Goal: Task Accomplishment & Management: Complete application form

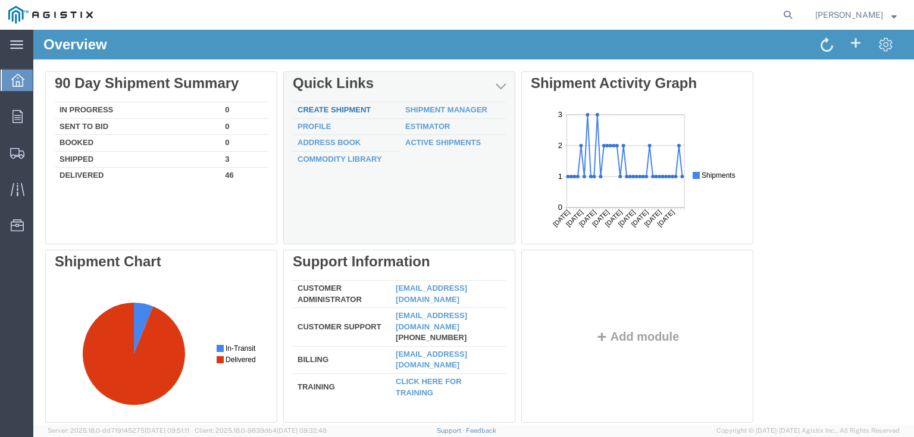
click at [323, 106] on link "Create Shipment" at bounding box center [334, 109] width 73 height 9
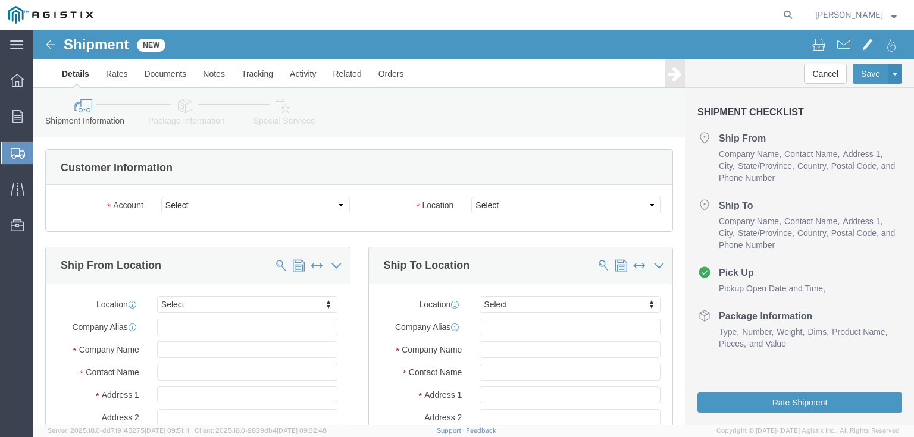
select select
click select "Select G&W Electric Co PG&E"
select select "9596"
click select "Select G&W Electric Co PG&E"
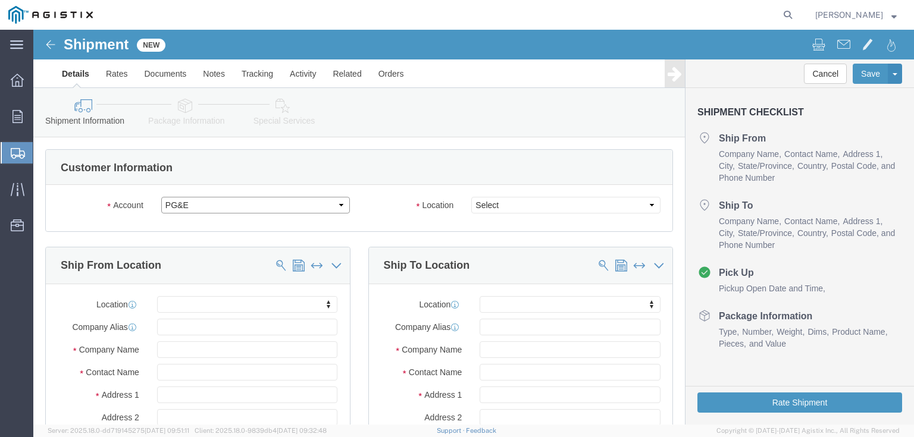
select select "PURCHORD"
select select
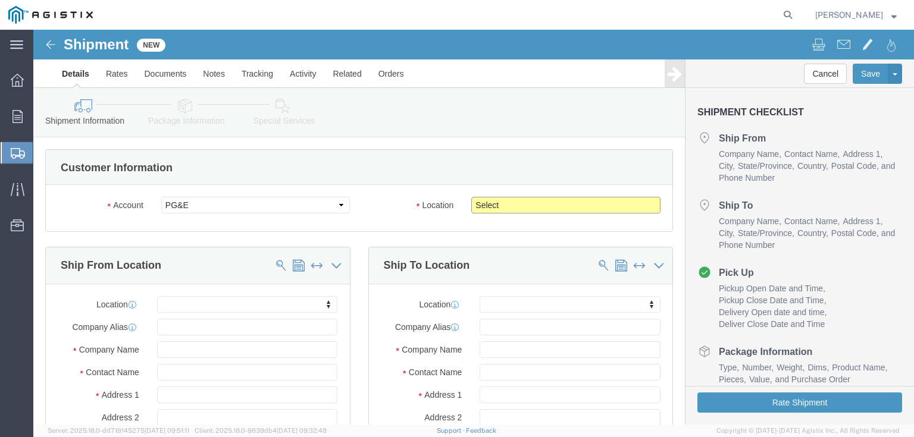
click select "Select All Others [GEOGRAPHIC_DATA] [GEOGRAPHIC_DATA] [GEOGRAPHIC_DATA] [GEOGRA…"
select select "23082"
click select "Select All Others [GEOGRAPHIC_DATA] [GEOGRAPHIC_DATA] [GEOGRAPHIC_DATA] [GEOGRA…"
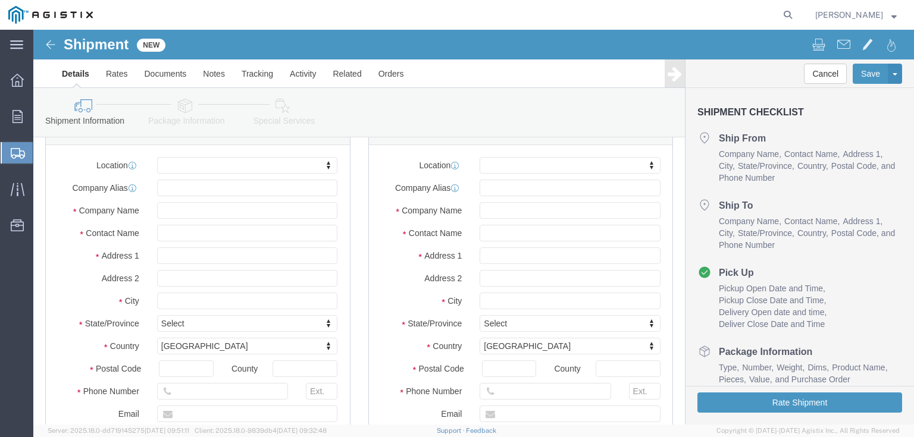
scroll to position [143, 0]
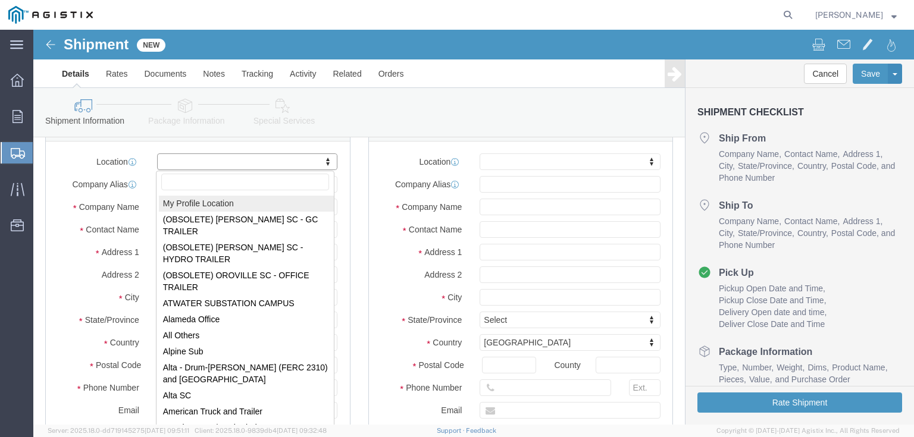
select select "MYPROFILE"
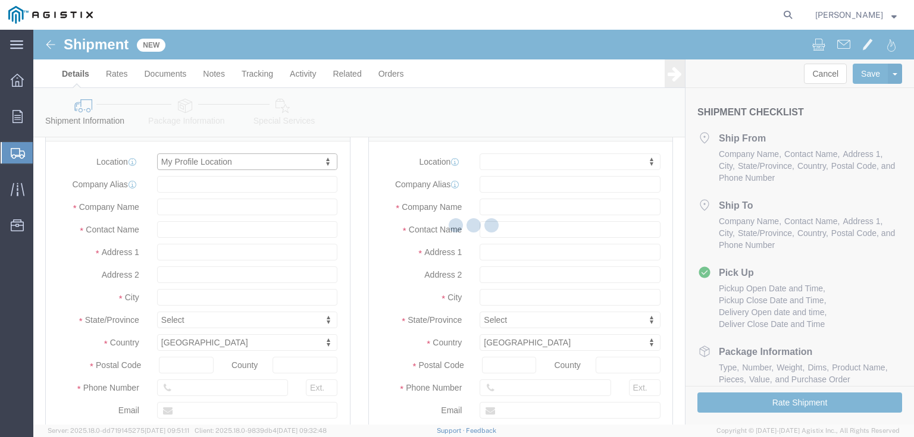
type input "G&W Electric Co"
type input "[PERSON_NAME]"
type input "[STREET_ADDRESS]"
type input "BOLINGBROOK"
type input "60440"
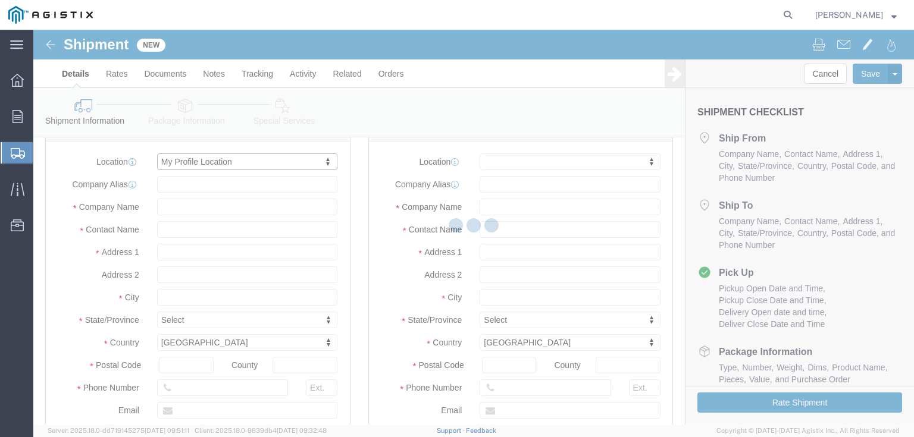
type input "7089260936"
type input "[EMAIL_ADDRESS][DOMAIN_NAME]"
checkbox input "true"
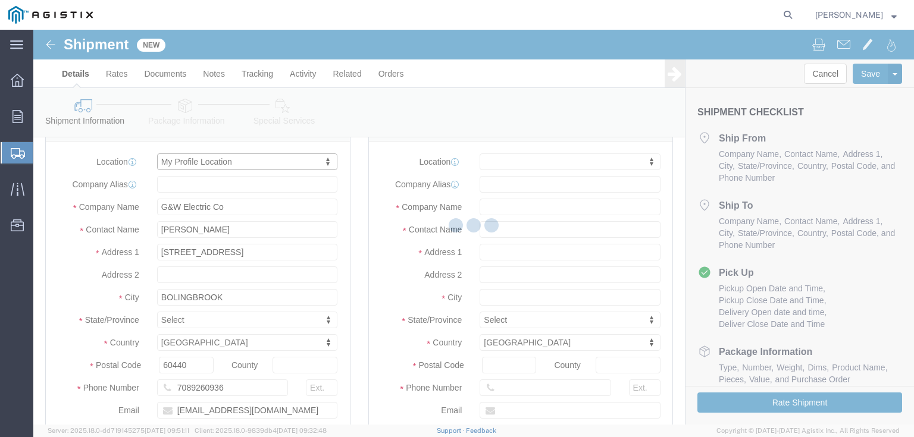
select select "IL"
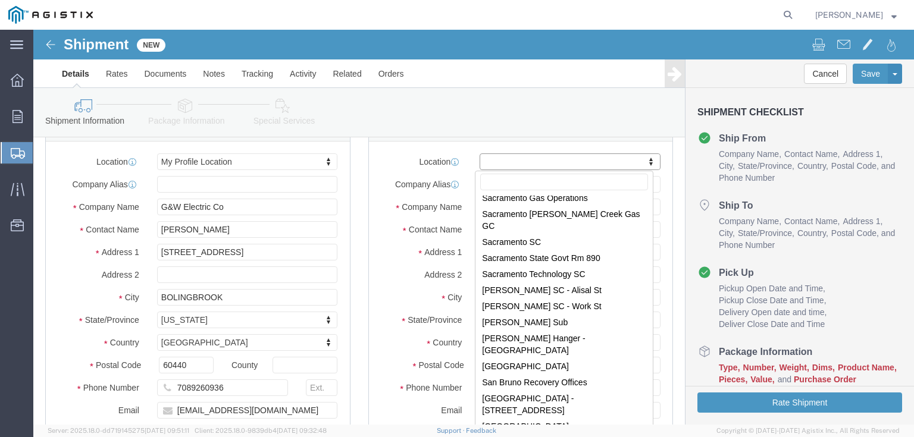
scroll to position [6480, 0]
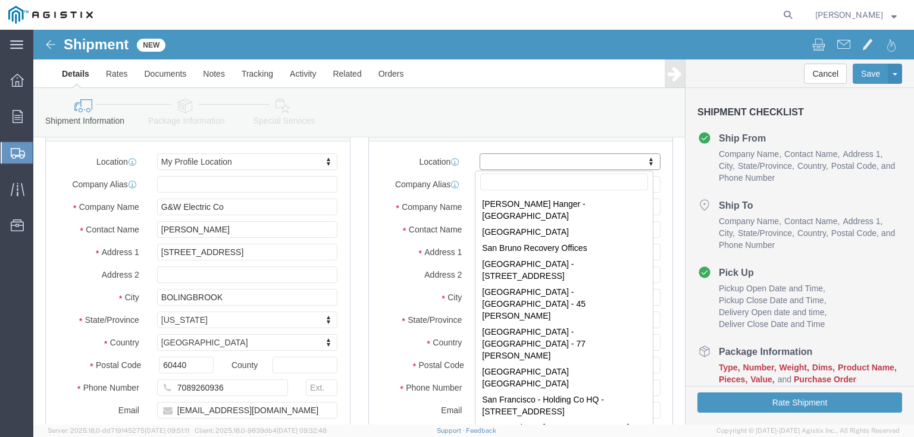
drag, startPoint x: 614, startPoint y: 177, endPoint x: 656, endPoint y: 426, distance: 252.9
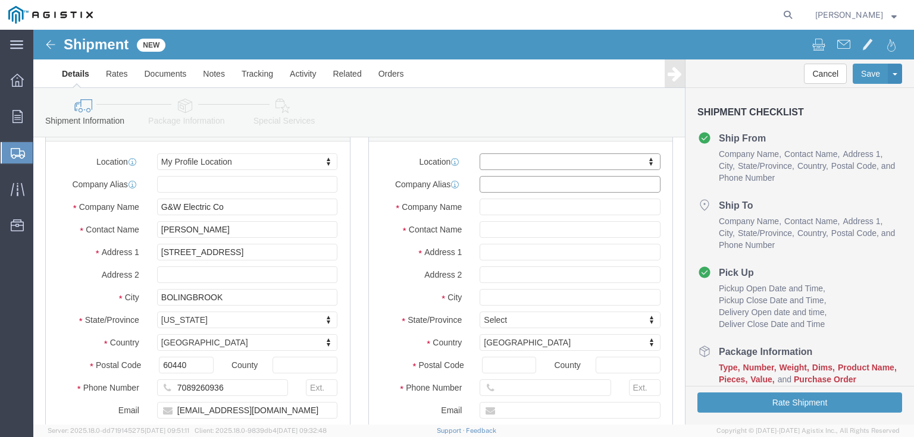
click input "text"
click icon
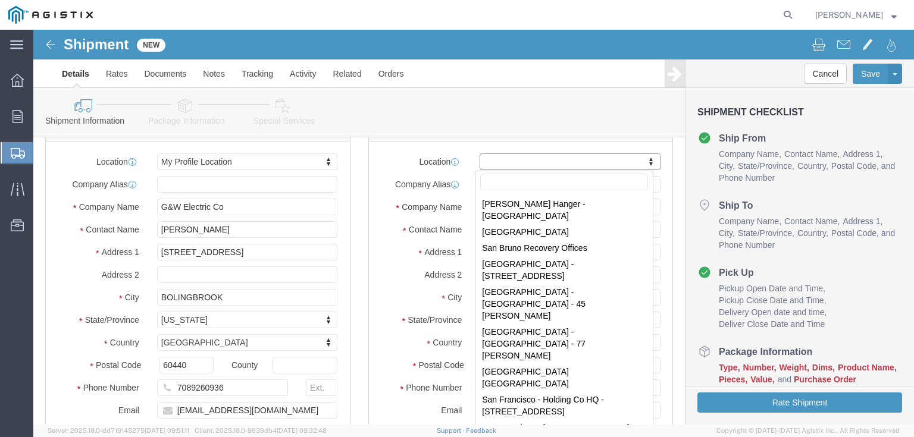
select select "MYPROFILE"
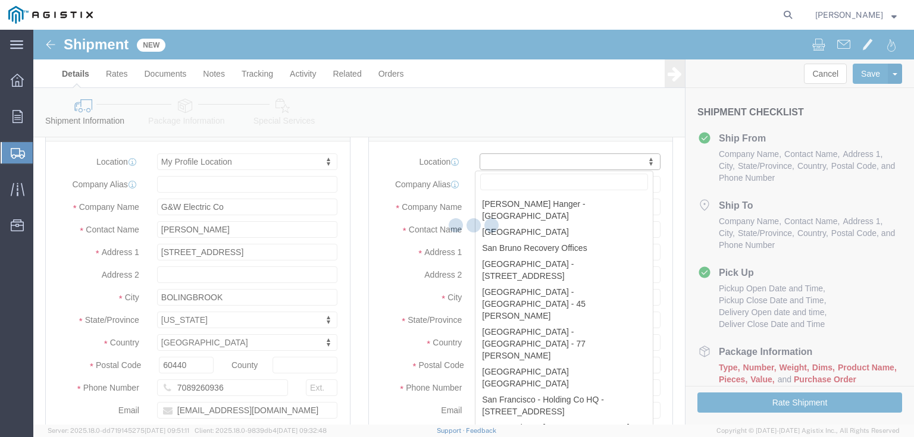
type input "G&W Electric Co"
type input "[PERSON_NAME]"
type input "[STREET_ADDRESS]"
type input "BOLINGBROOK"
type input "60440"
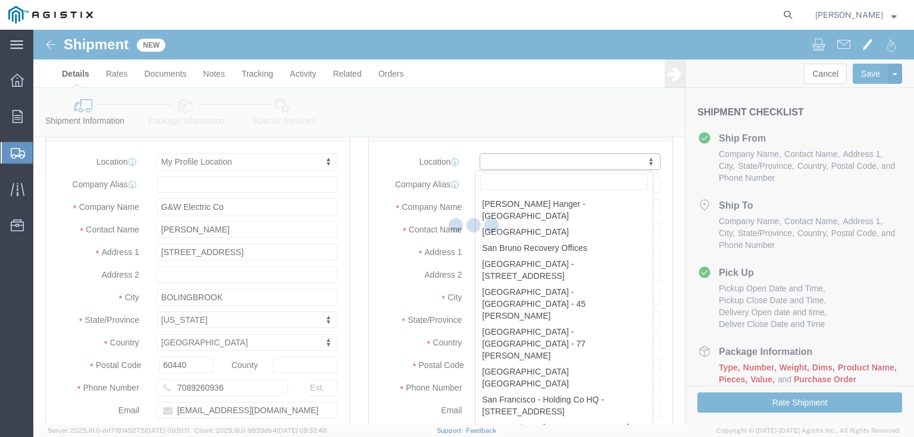
type input "7089260936"
type input "[EMAIL_ADDRESS][DOMAIN_NAME]"
checkbox input "true"
select select "IL"
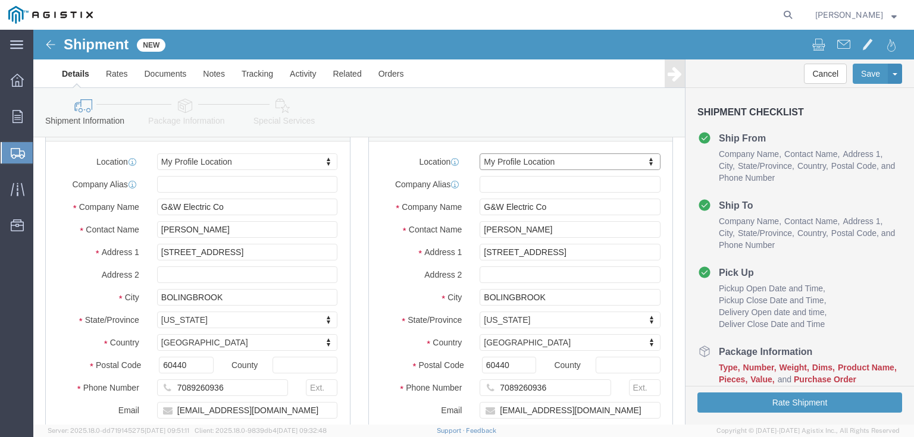
select select
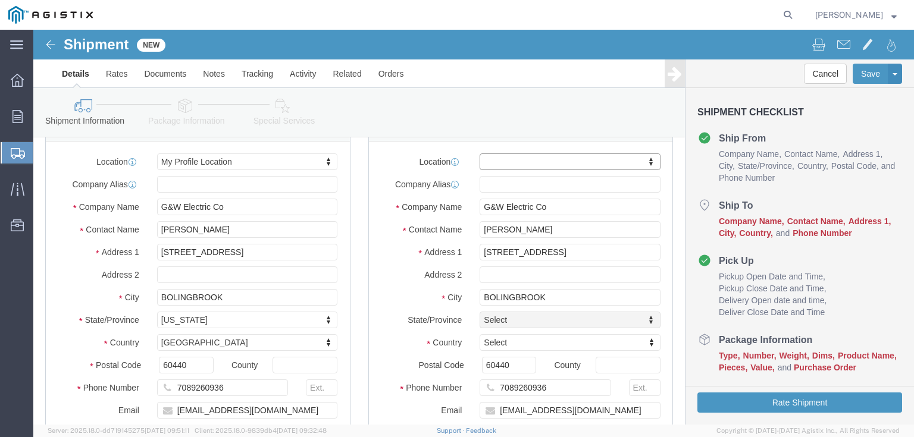
select select
checkbox input "false"
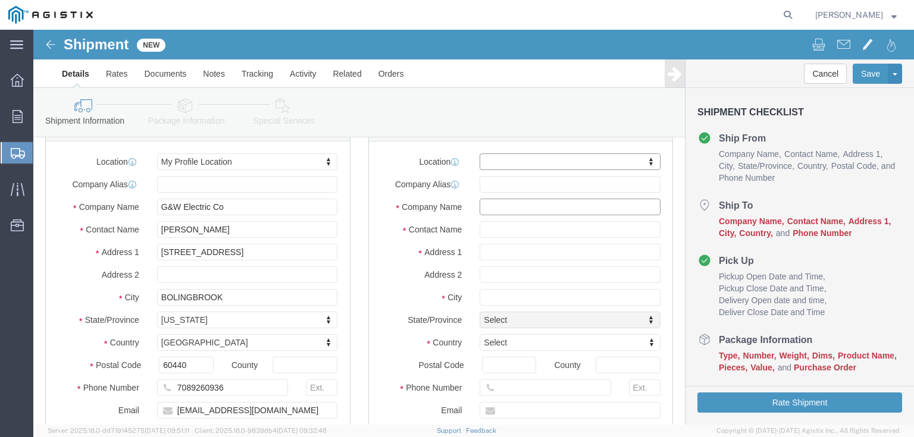
click input "text"
type input "ANIXTER"
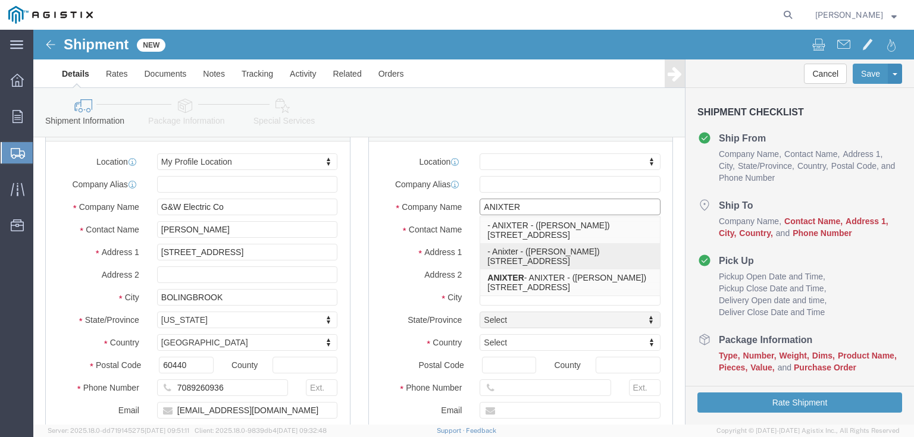
click p "- Anixter - ([PERSON_NAME]) [STREET_ADDRESS]"
select select
type input "Anixter"
type input "[PERSON_NAME]"
type input "[STREET_ADDRESS]"
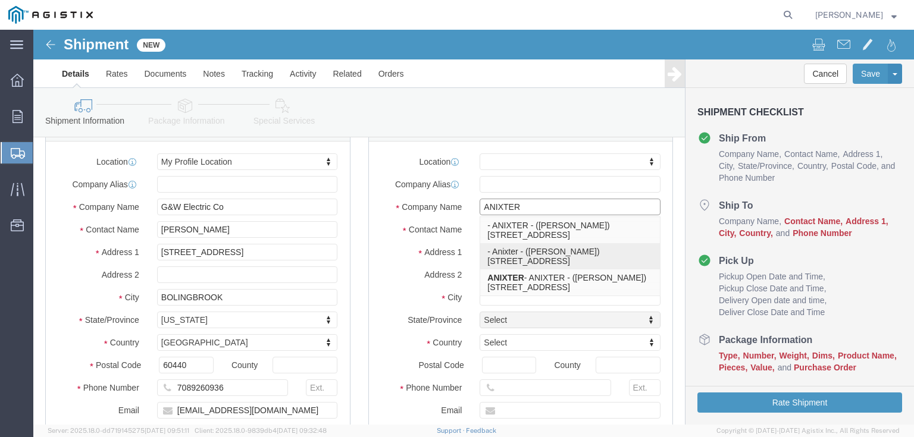
type input "Benicia"
select select "US"
type input "94510"
select select "CA"
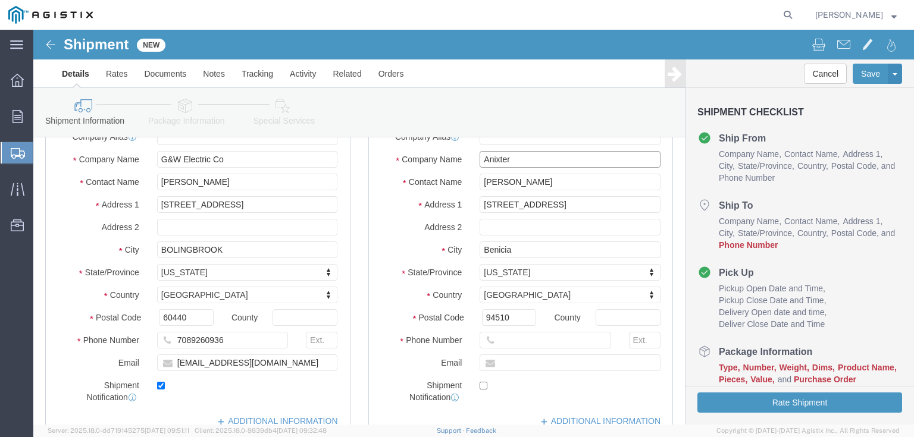
scroll to position [238, 0]
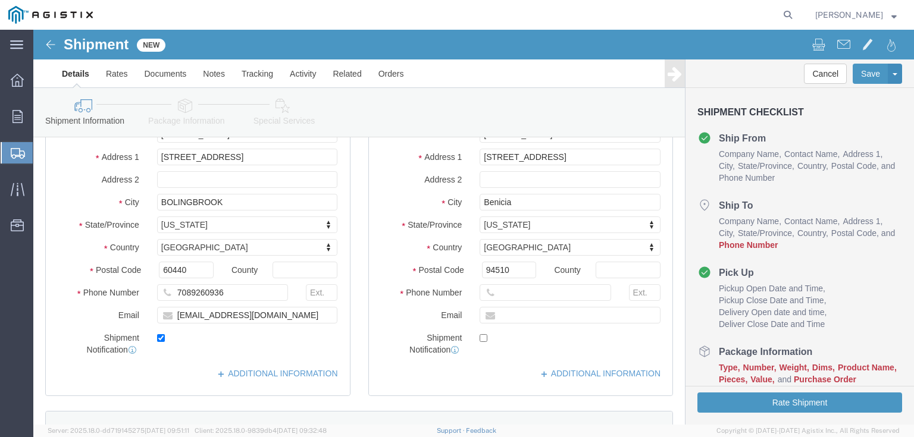
type input "Anixter"
click input "text"
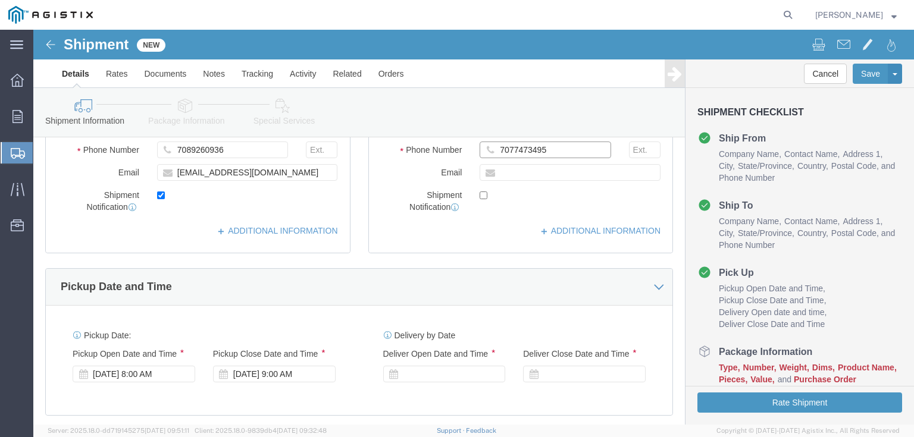
scroll to position [428, 0]
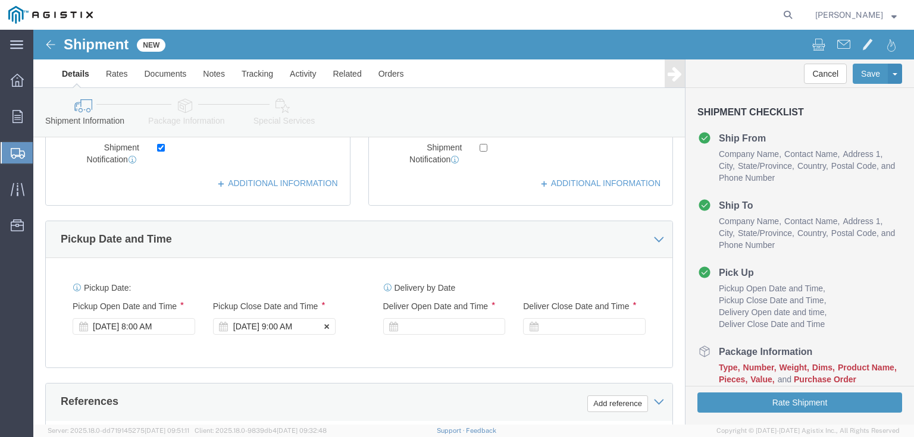
type input "7077473495"
click div "[DATE] 9:00 AM"
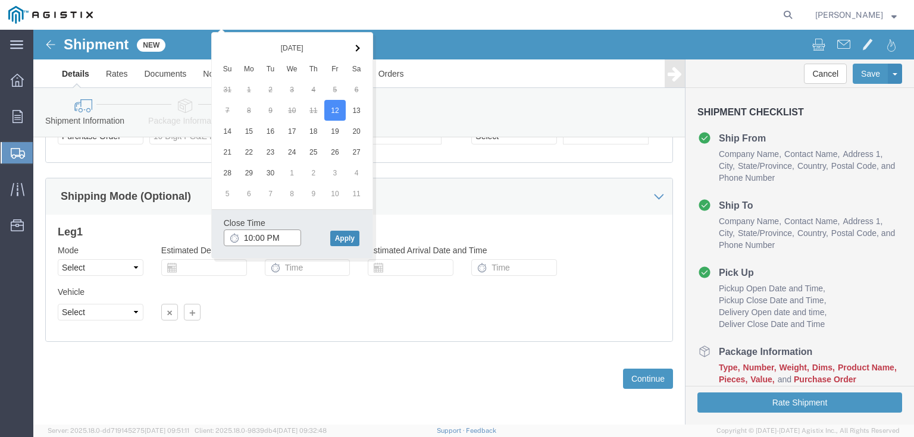
type input "10:00 PM"
click button "Apply"
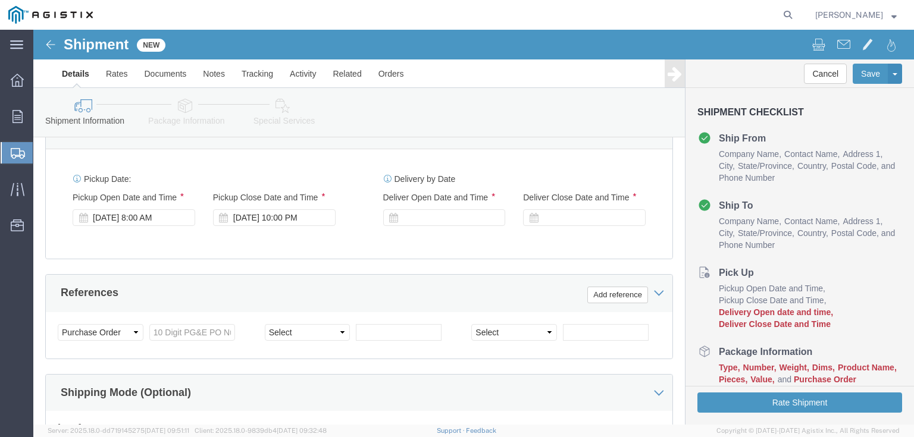
scroll to position [448, 0]
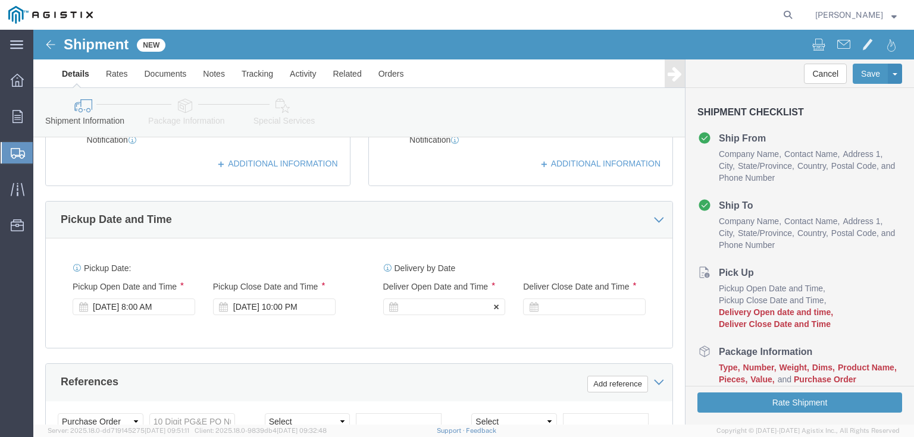
click div
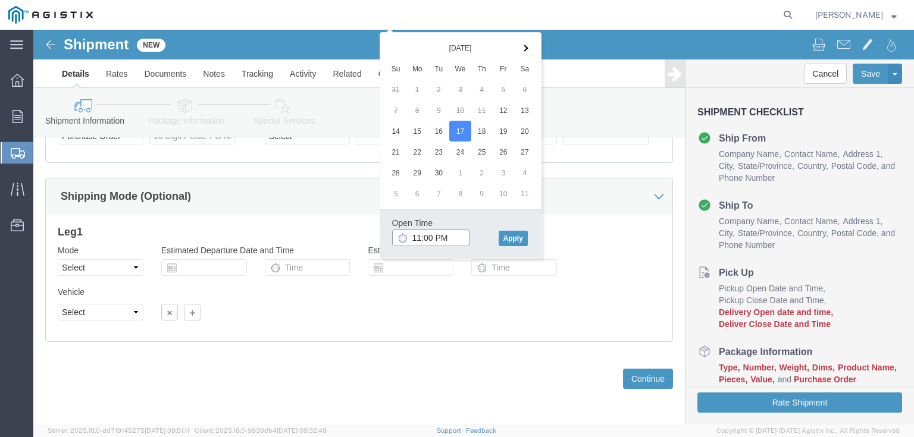
click input "11:00 PM"
type input "7:00 AM"
click button "Apply"
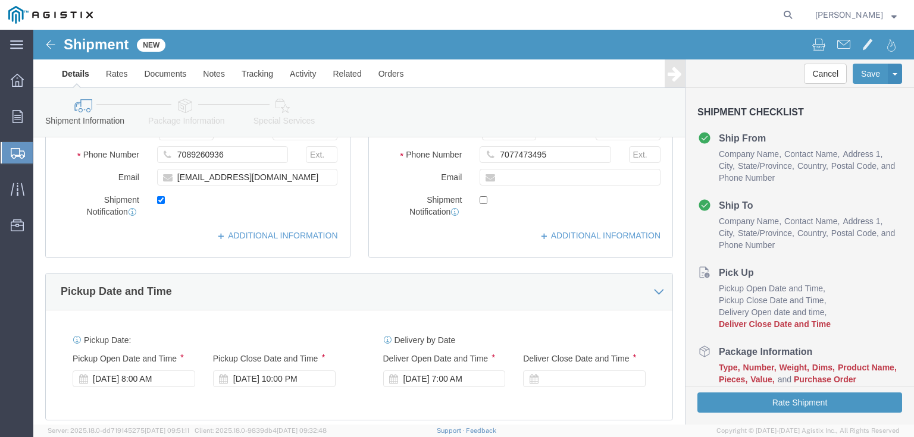
scroll to position [448, 0]
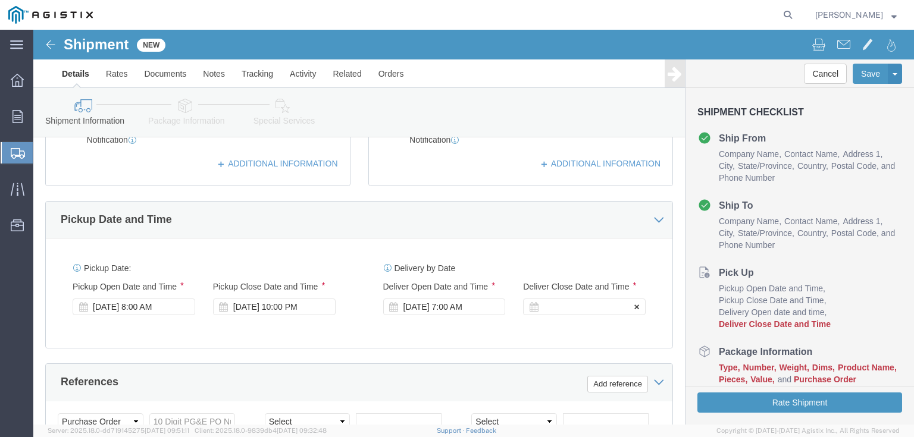
click div
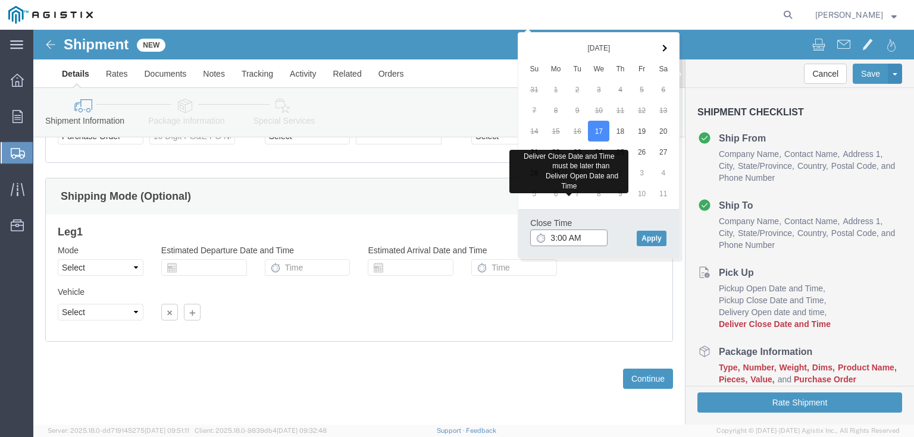
type input "3:00 PM"
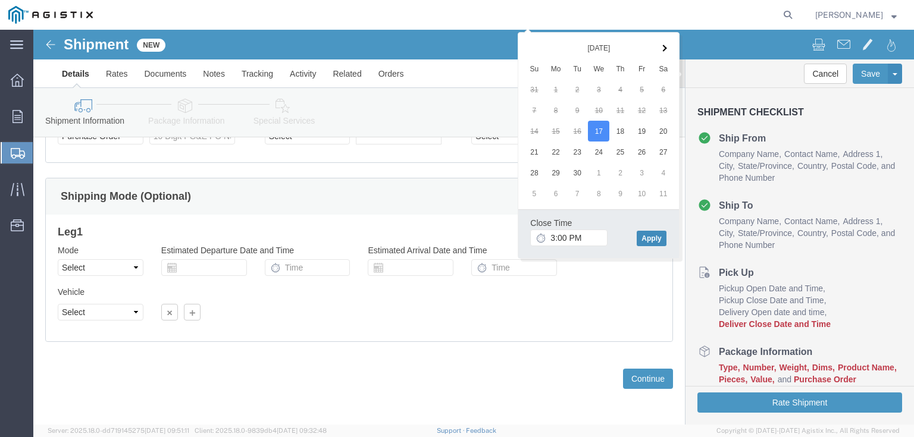
click button "Apply"
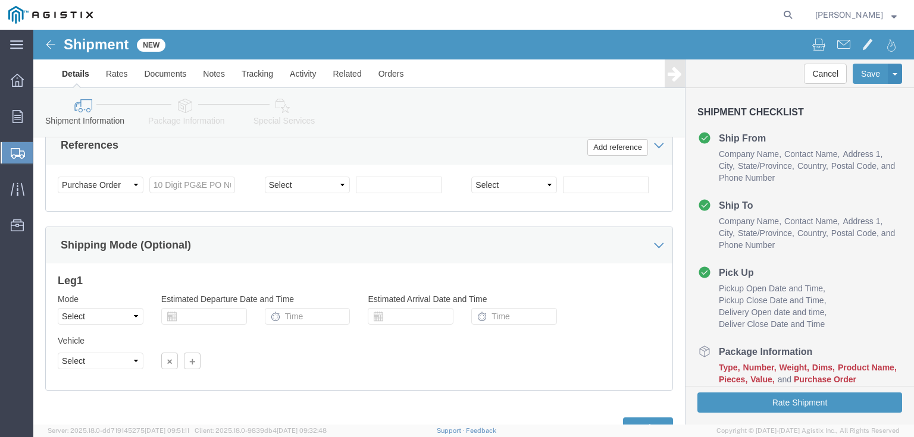
scroll to position [638, 0]
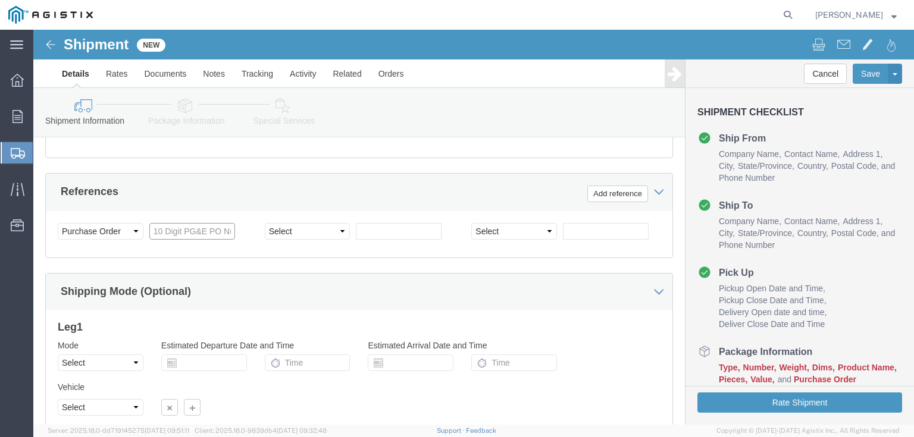
click input "text"
click input "0025950570"
click input "025950570"
click div "Select Account Type Activity ID Airline Appointment Number ASN Batch Request # …"
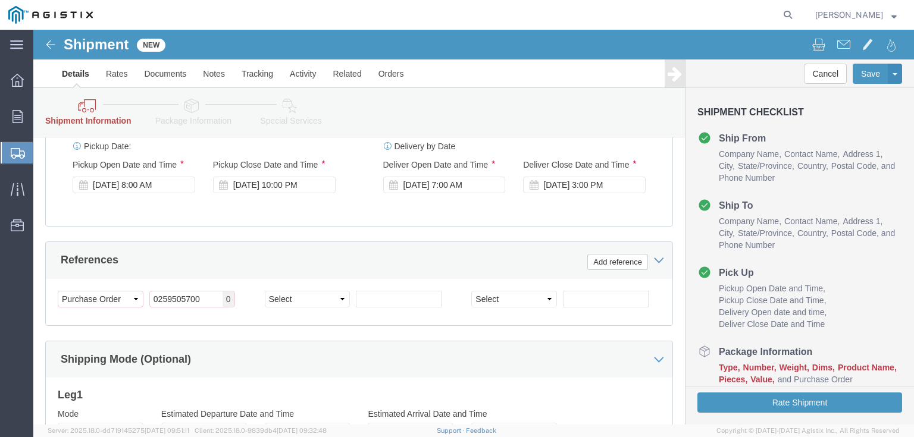
scroll to position [762, 0]
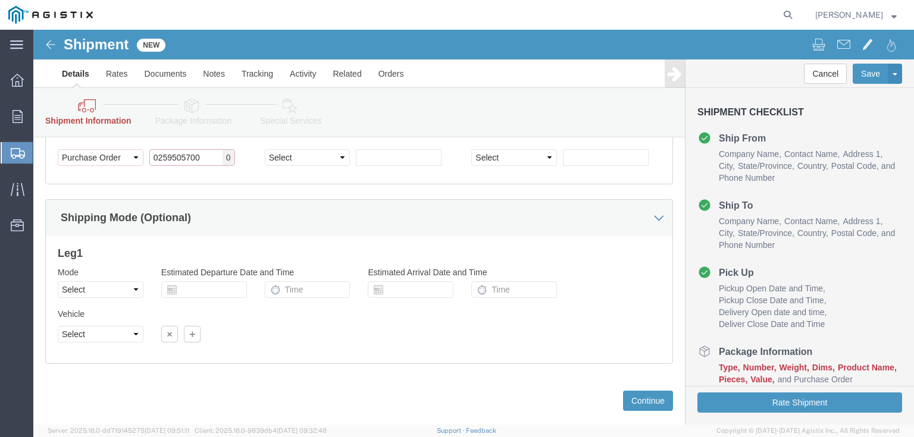
click input "0259505700"
click input "259505700"
type input "2595057000"
click div "Select Account Type Activity ID Airline Appointment Number ASN Batch Request # …"
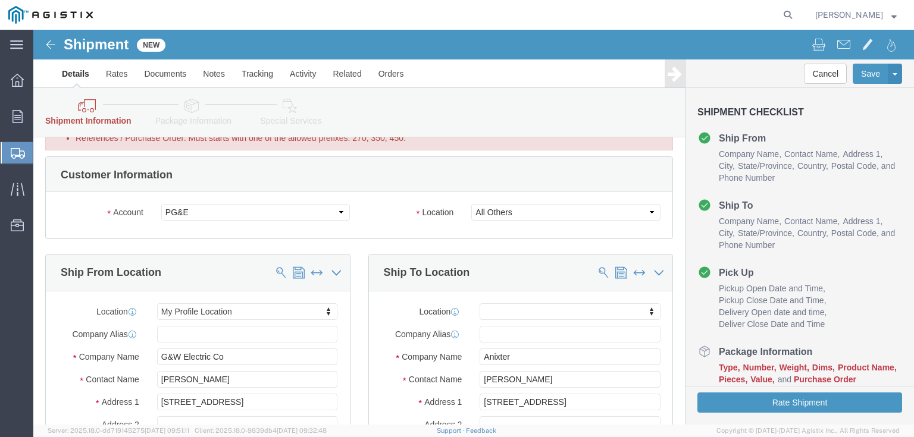
scroll to position [0, 0]
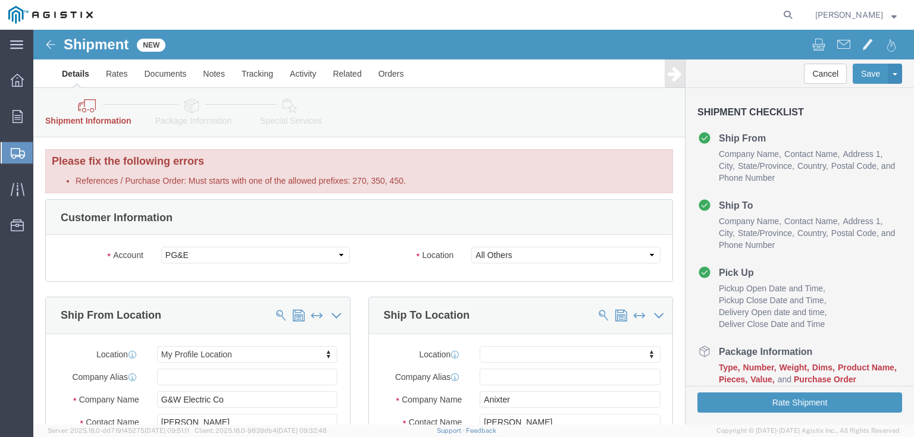
click div "Customer Information"
click icon
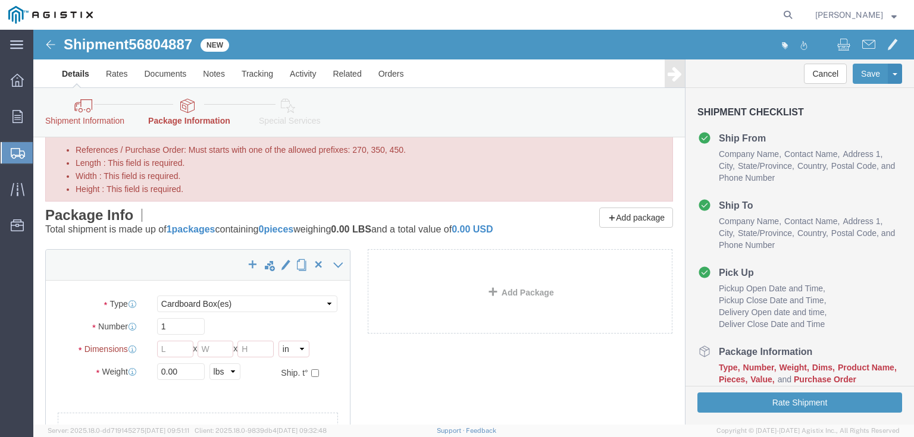
scroll to position [48, 0]
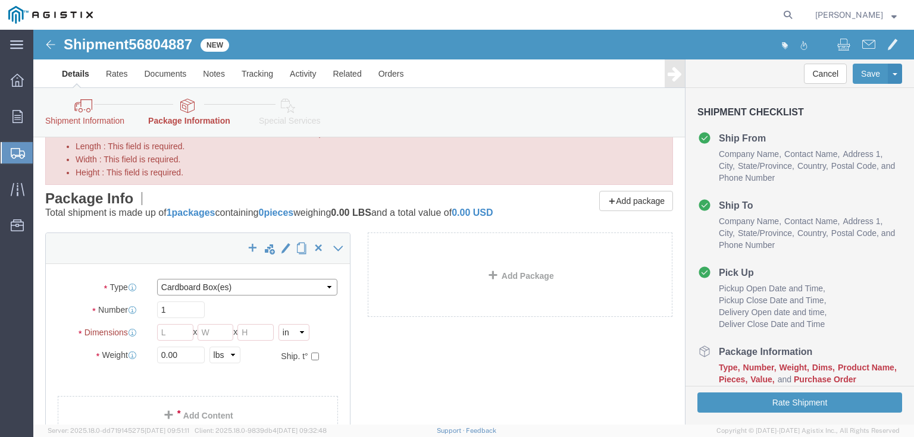
click select "Select Bulk Bundle(s) Cardboard Box(es) Carton(s) Crate(s) Drum(s) (Fiberboard)…"
select select "PONS"
click select "Select Bulk Bundle(s) Cardboard Box(es) Carton(s) Crate(s) Drum(s) (Fiberboard)…"
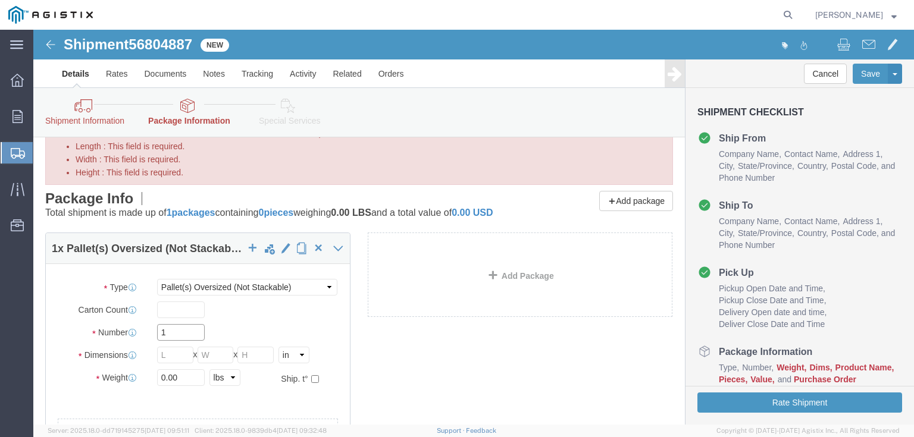
click input "1"
type input "4"
click input "Length : This field is required."
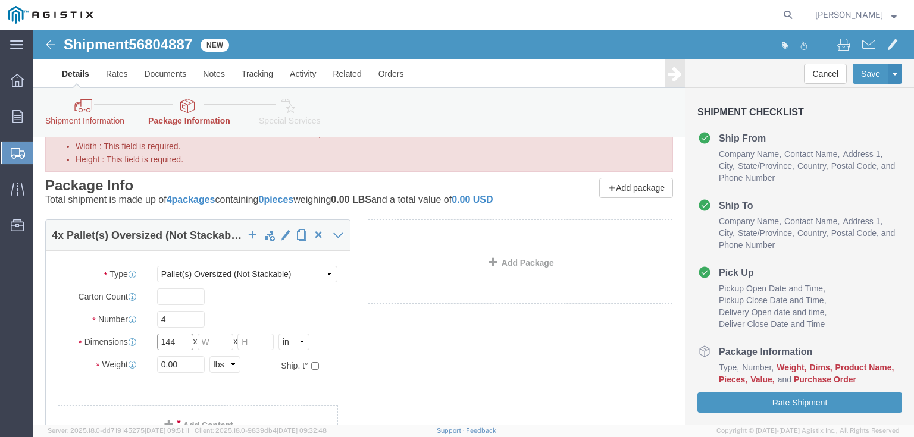
type input "144"
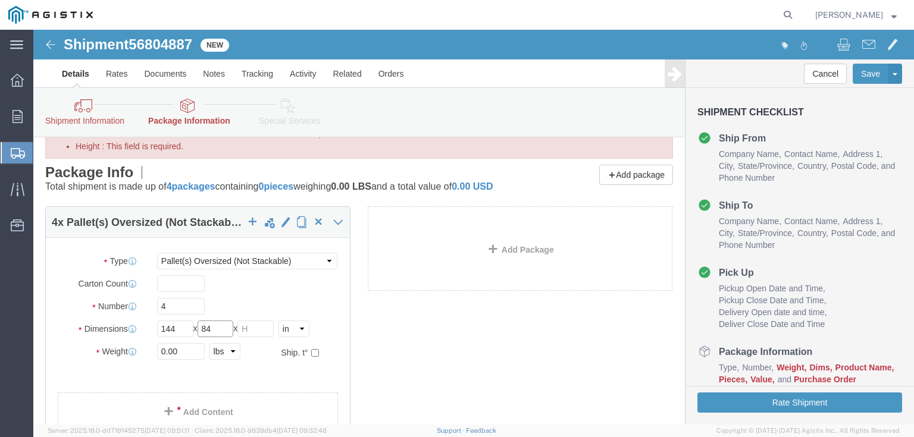
type input "84"
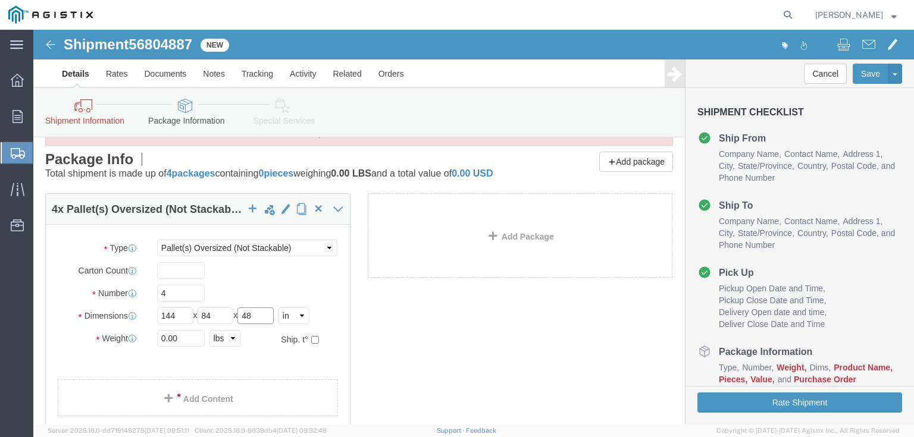
type input "48"
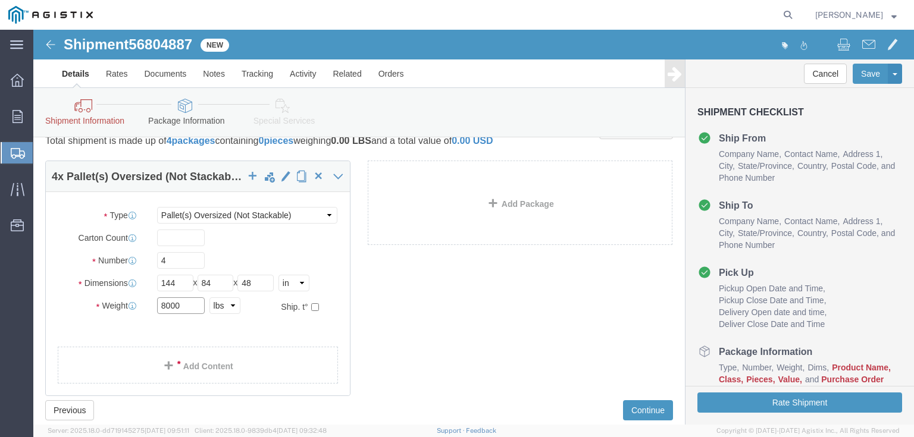
scroll to position [124, 0]
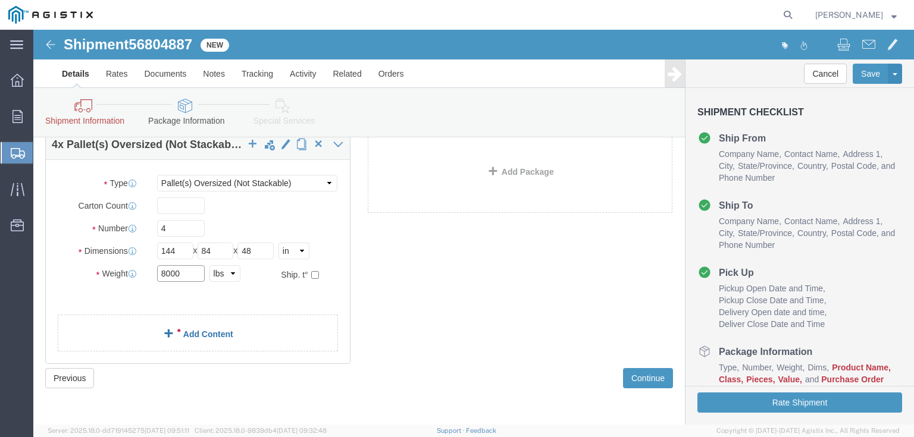
type input "8000"
click link "Add Content"
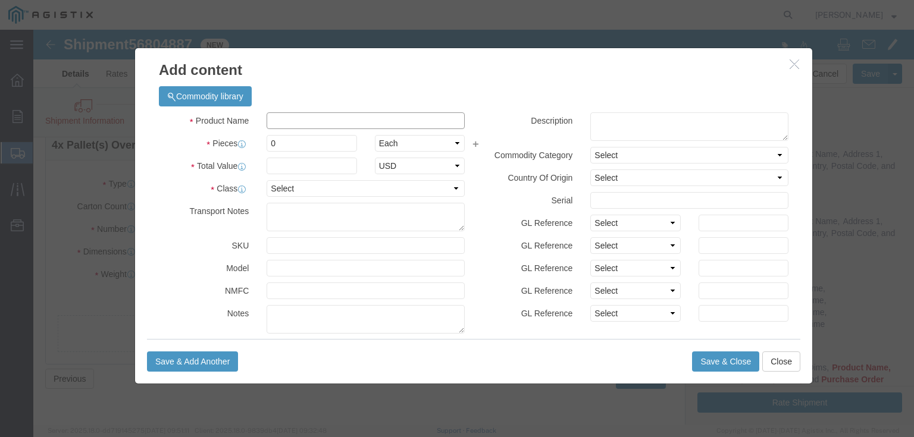
click input "text"
type input "ELECTRIC SWITCHGEAR"
type input "8"
type input "157752.00"
click select "Select 50 55 60 65 70 85 92.5 100 125 175 250 300 400"
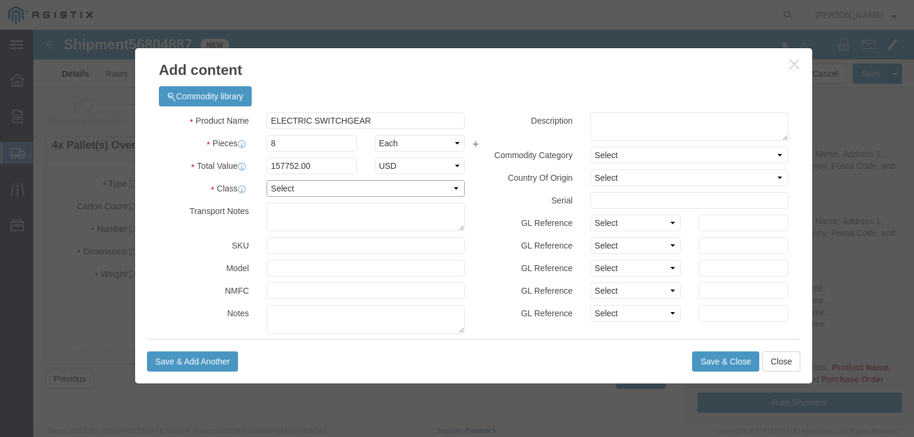
select select "70"
click select "Select 50 55 60 65 70 85 92.5 100 125 175 250 300 400"
click input "text"
type input "61300"
click button "Save & Close"
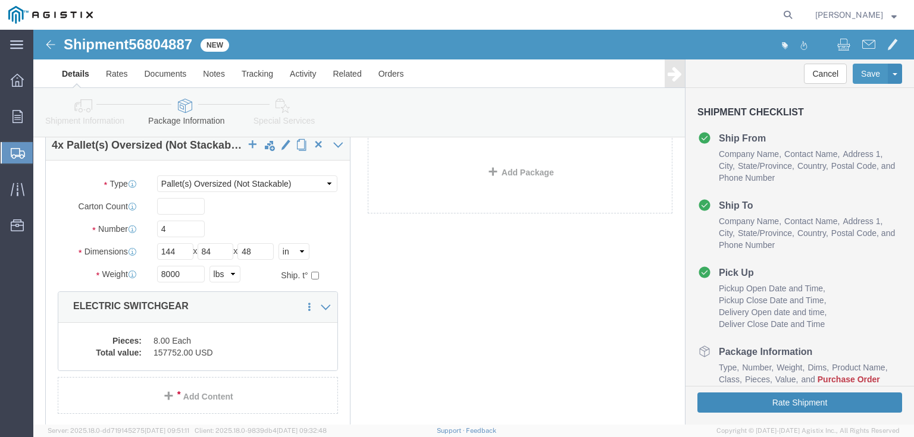
click button "Rate Shipment"
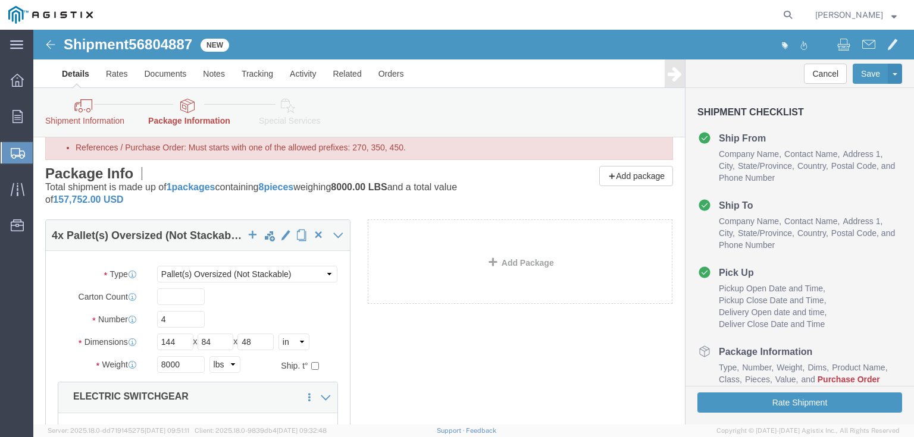
scroll to position [0, 0]
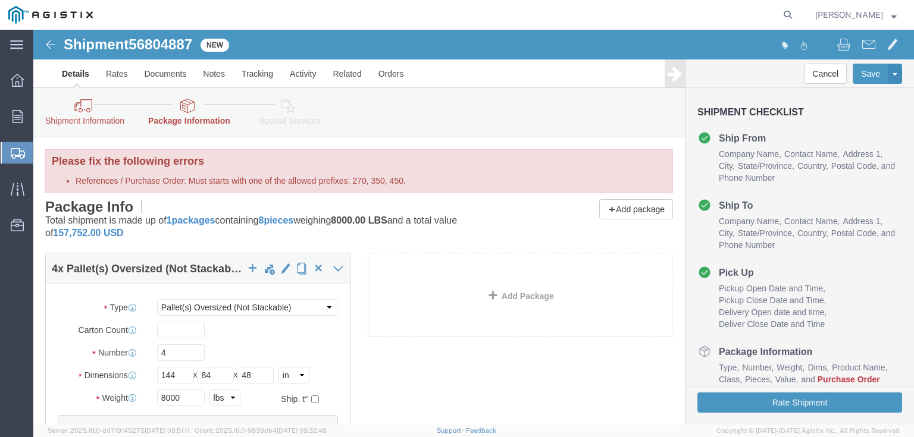
click icon
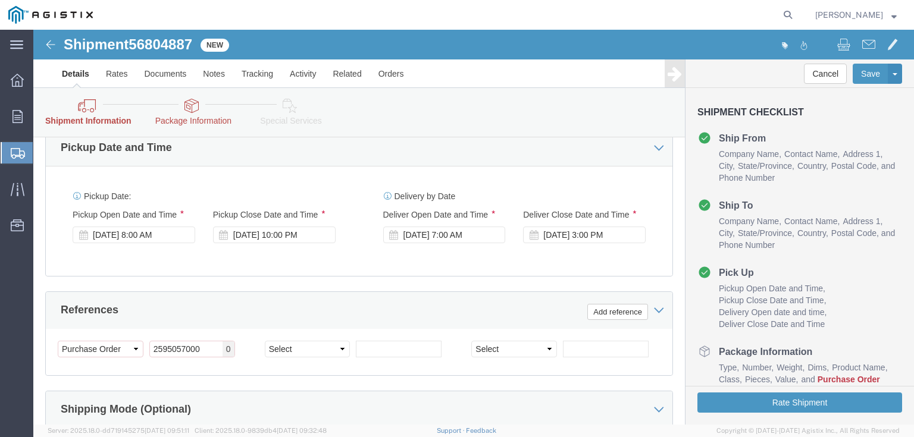
scroll to position [571, 0]
click input "2595057000"
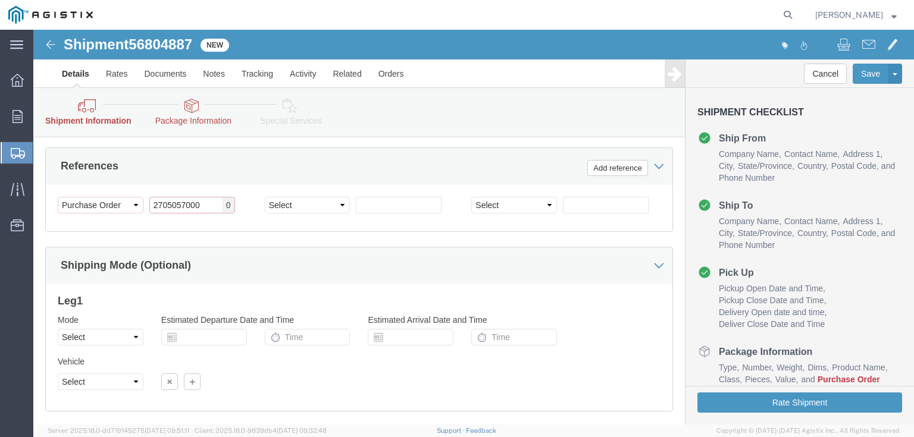
scroll to position [664, 0]
type input "2705057000"
click button "Rate Shipment"
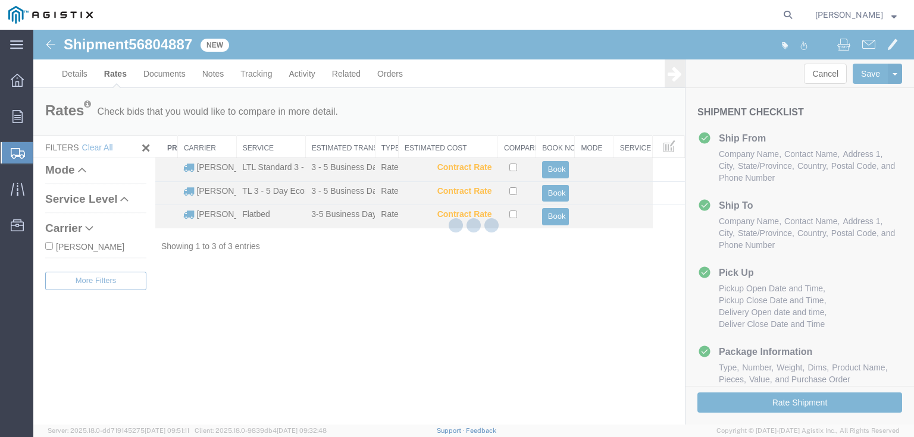
scroll to position [0, 0]
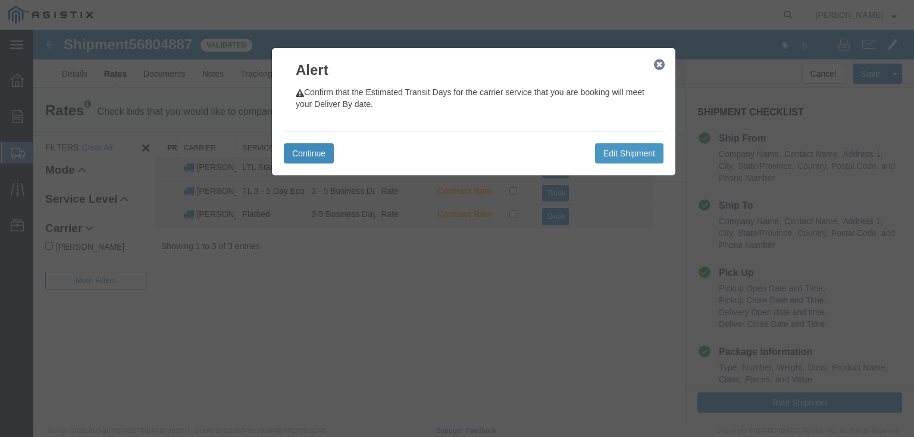
click at [315, 156] on button "Continue" at bounding box center [309, 153] width 50 height 20
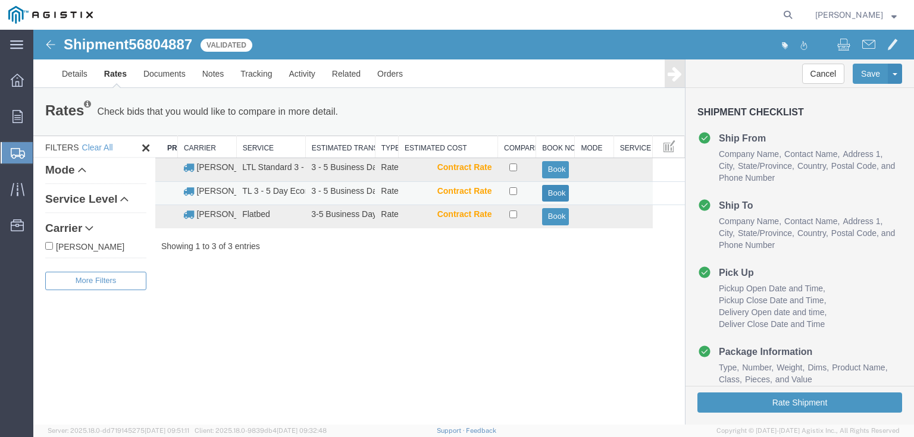
click at [556, 192] on button "Book" at bounding box center [555, 193] width 27 height 17
